Goal: Check status: Check status

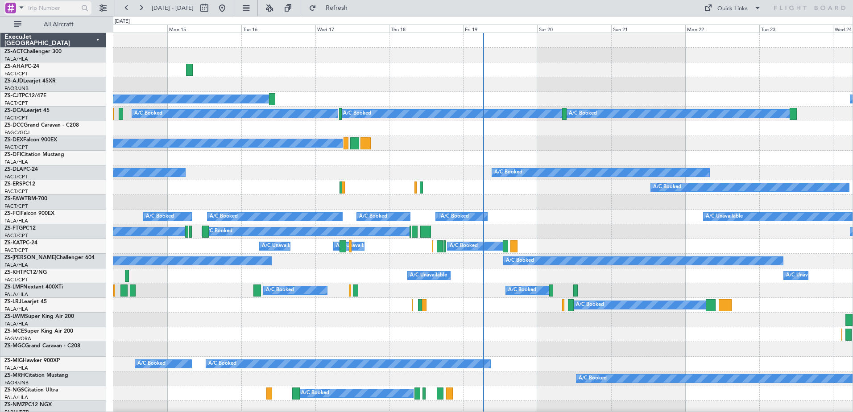
click at [13, 6] on div at bounding box center [10, 8] width 11 height 11
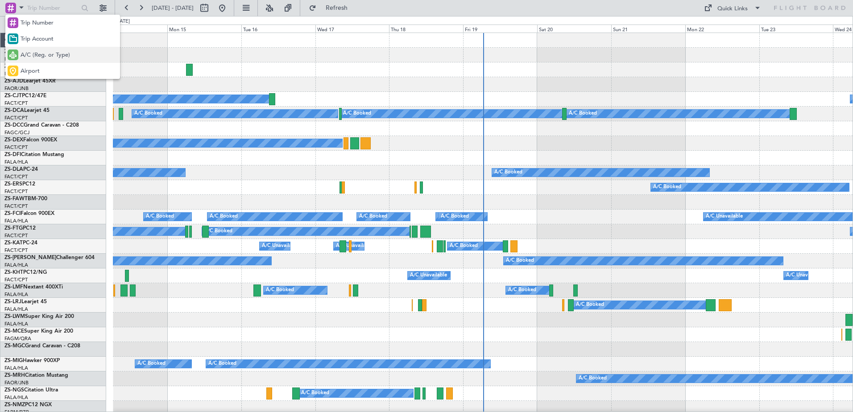
click at [49, 54] on span "A/C (Reg. or Type)" at bounding box center [46, 55] width 50 height 9
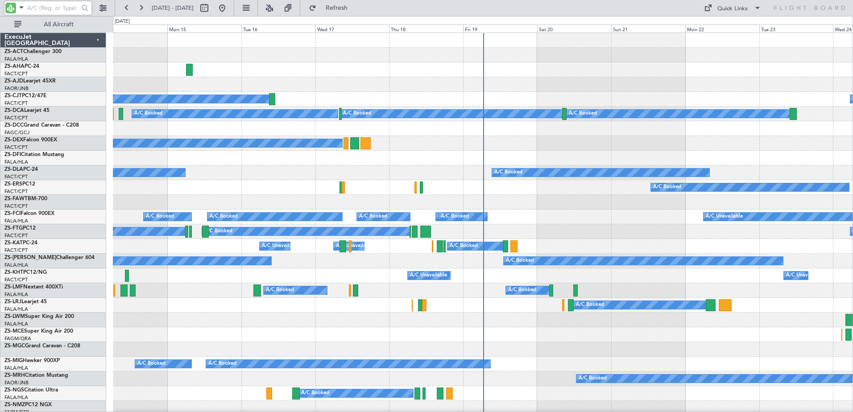
click at [39, 9] on input "text" at bounding box center [52, 7] width 51 height 13
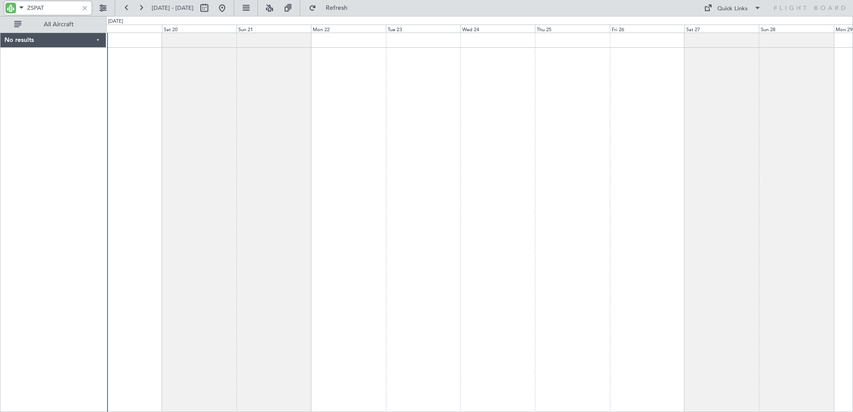
click at [45, 178] on div "No results 0 0 Fri 19 Sat 20 Sun 21 Mon 22 Tue 23 Wed 24 [DATE] Fri 26 Sat 27 S…" at bounding box center [426, 214] width 853 height 396
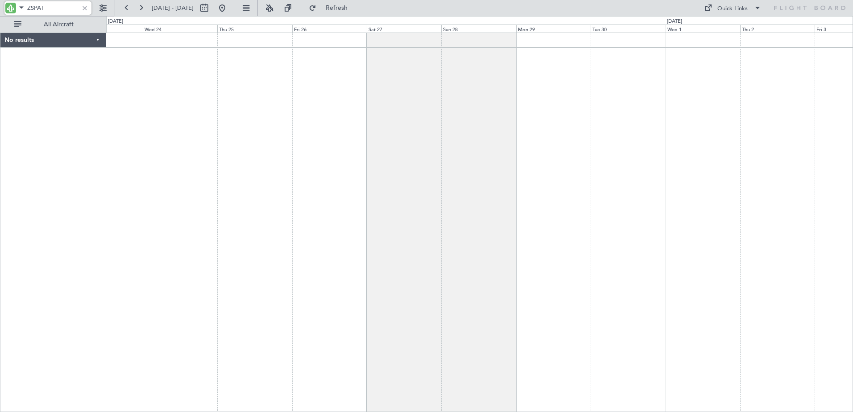
click at [204, 224] on div at bounding box center [479, 223] width 747 height 380
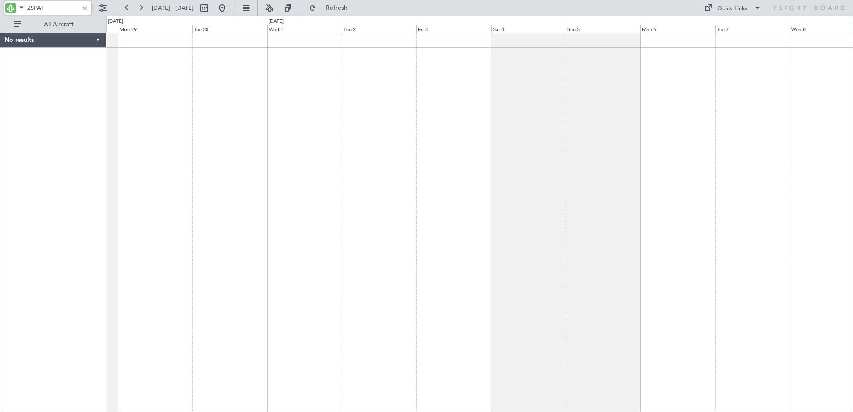
click at [280, 228] on div at bounding box center [479, 223] width 747 height 380
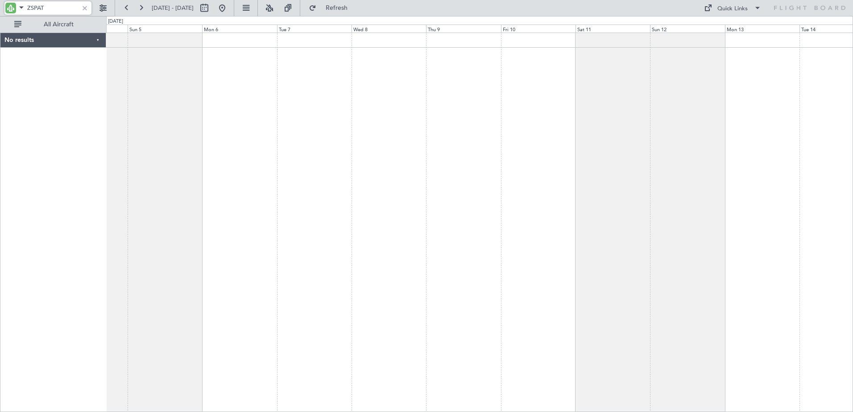
click at [245, 217] on div at bounding box center [479, 223] width 747 height 380
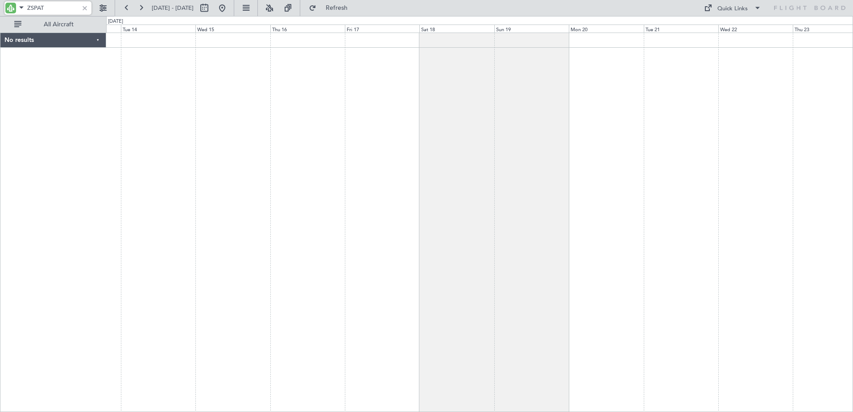
click at [47, 188] on div "No results 0 0 Mon 13 Tue 14 Wed 15 Thu 16 Fri 17 Sat 18 [DATE] Mon 20 Tue 21 W…" at bounding box center [426, 214] width 853 height 396
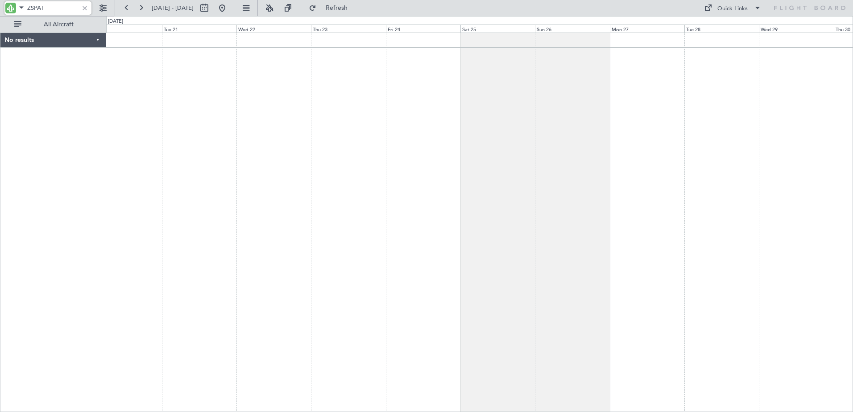
click at [241, 278] on div at bounding box center [479, 223] width 747 height 380
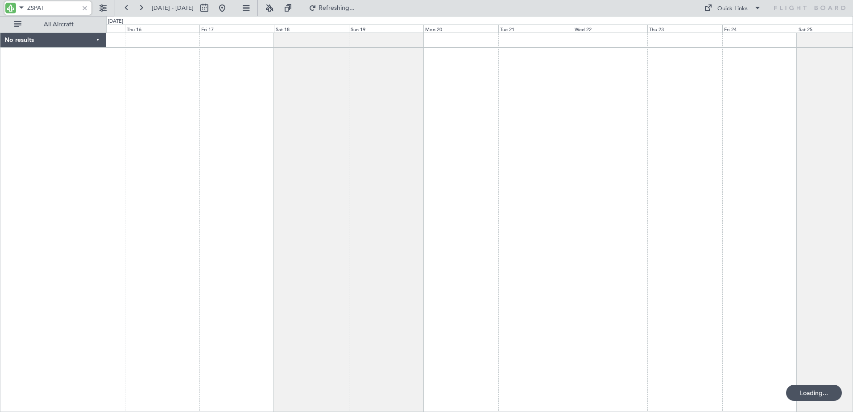
click at [663, 202] on div at bounding box center [479, 223] width 747 height 380
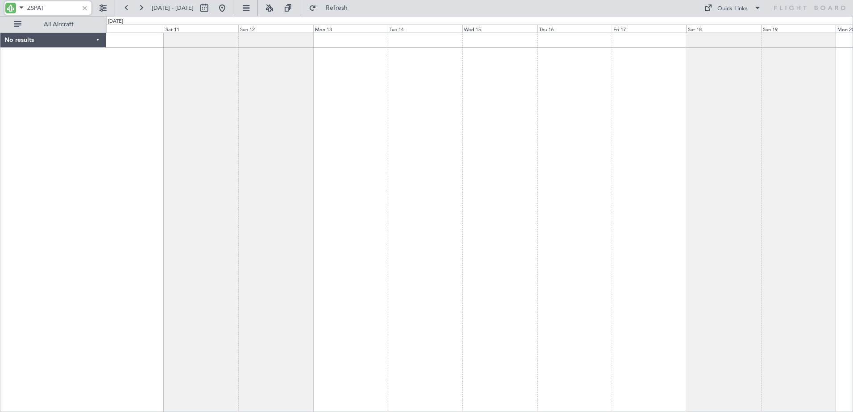
click at [688, 198] on div at bounding box center [479, 223] width 747 height 380
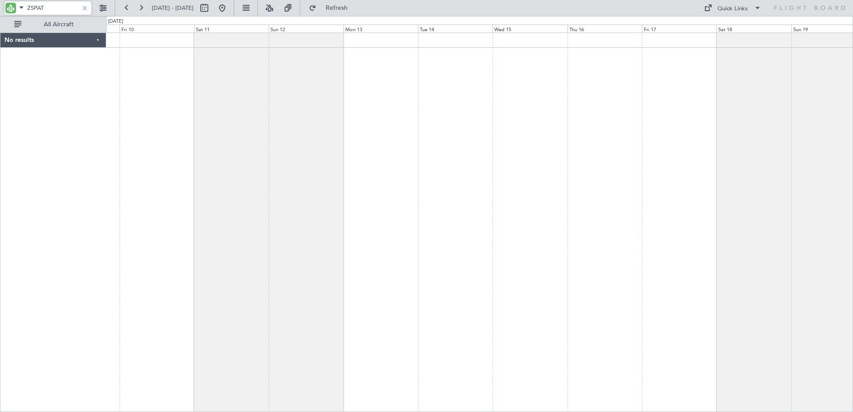
click at [683, 209] on div at bounding box center [479, 223] width 747 height 380
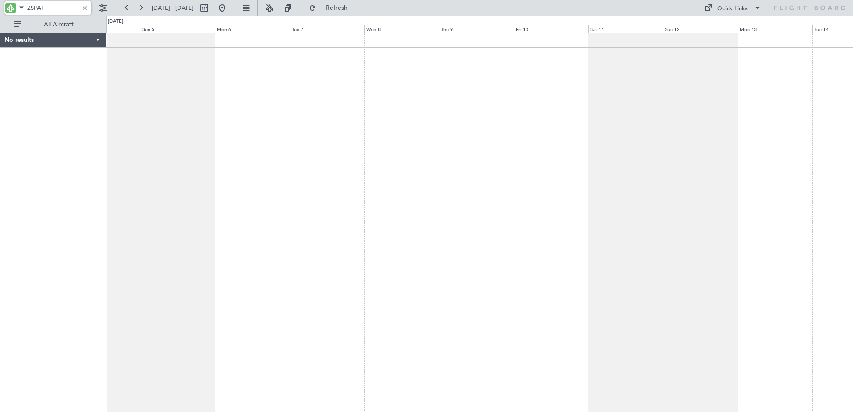
click at [740, 227] on div at bounding box center [479, 223] width 747 height 380
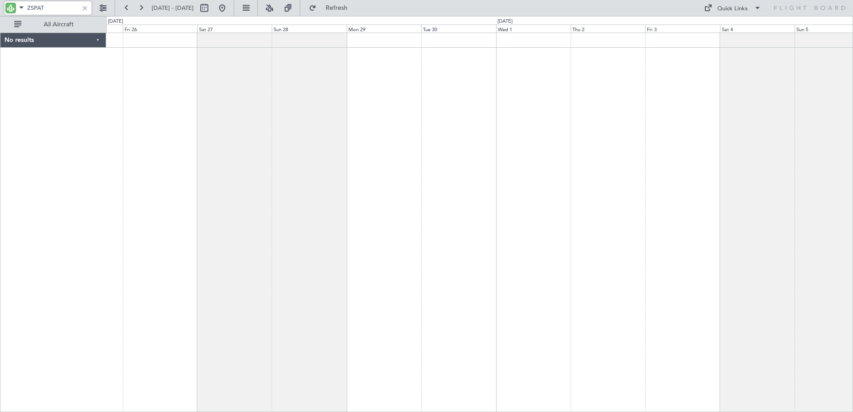
click at [646, 204] on div at bounding box center [479, 223] width 747 height 380
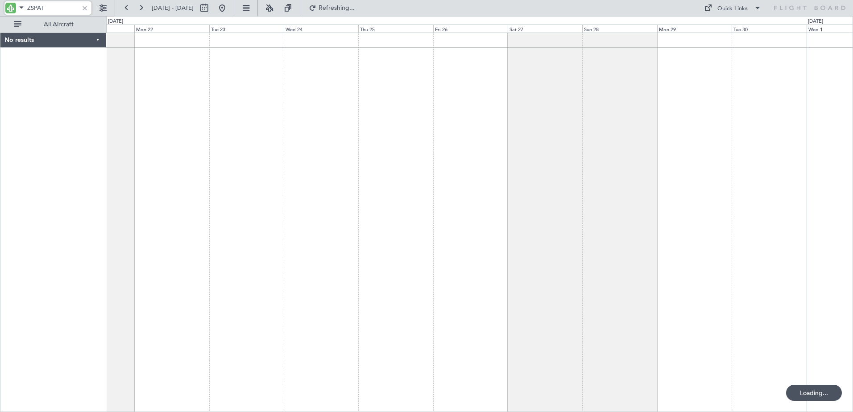
click at [99, 40] on div "No results" at bounding box center [53, 40] width 106 height 15
click at [99, 40] on div "No results" at bounding box center [52, 40] width 105 height 15
click at [69, 8] on input "ZSPAT" at bounding box center [52, 7] width 51 height 13
type input "ZSPAT"
click at [17, 8] on span at bounding box center [21, 7] width 11 height 11
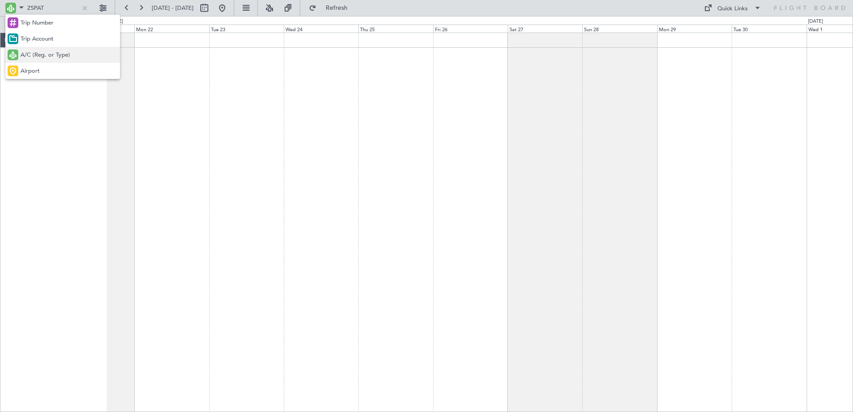
click at [36, 55] on span "A/C (Reg. or Type)" at bounding box center [46, 55] width 50 height 9
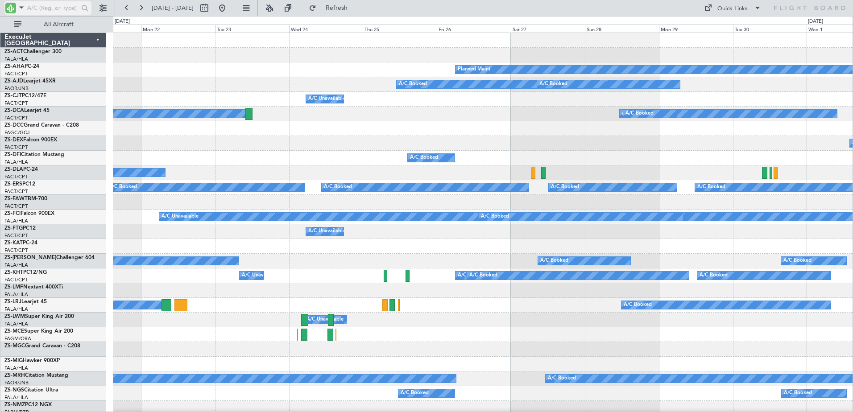
click at [58, 4] on input "text" at bounding box center [52, 7] width 51 height 13
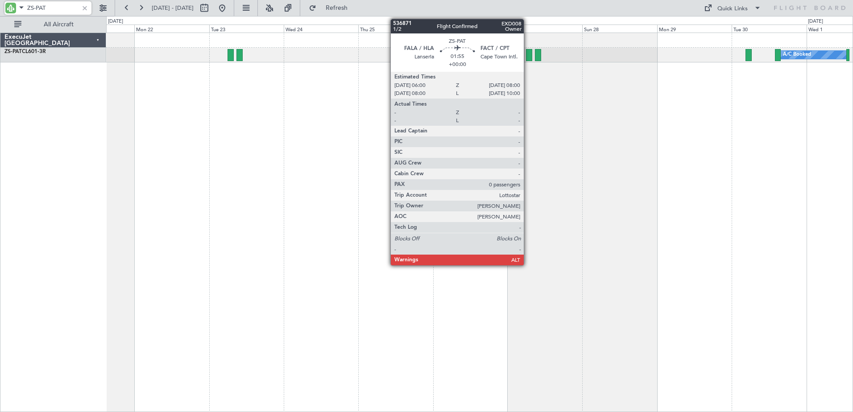
click at [528, 54] on div at bounding box center [529, 55] width 6 height 12
type input "ZS-PAT"
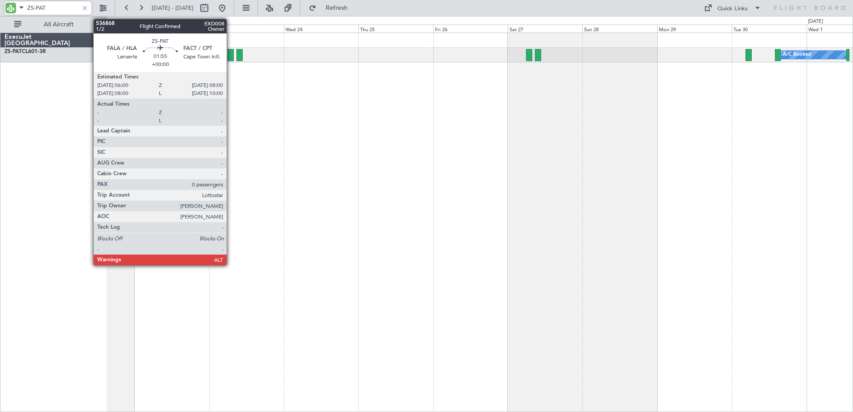
click at [231, 57] on div at bounding box center [231, 55] width 6 height 12
